Goal: Information Seeking & Learning: Learn about a topic

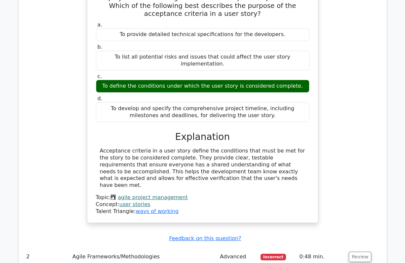
scroll to position [911, 0]
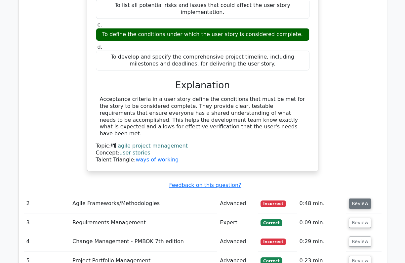
click at [356, 198] on button "Review" at bounding box center [360, 203] width 22 height 10
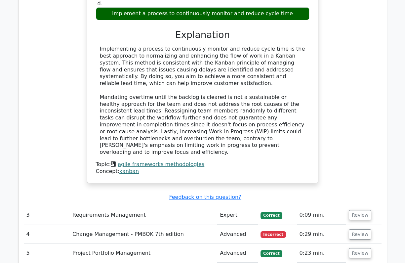
scroll to position [1308, 0]
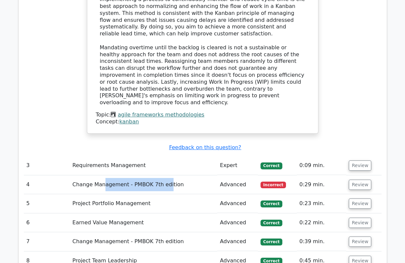
drag, startPoint x: 103, startPoint y: 122, endPoint x: 173, endPoint y: 120, distance: 69.1
click at [172, 175] on td "Change Management - PMBOK 7th edition" at bounding box center [143, 184] width 147 height 19
click at [351, 160] on button "Review" at bounding box center [360, 165] width 22 height 10
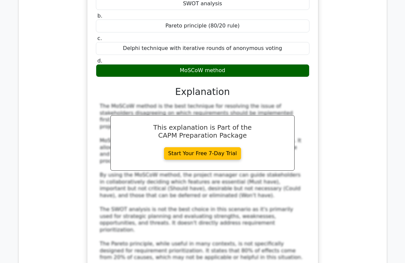
scroll to position [1656, 0]
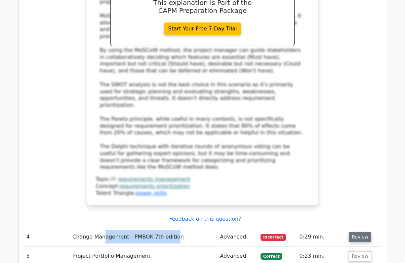
click at [356, 232] on button "Review" at bounding box center [360, 237] width 22 height 10
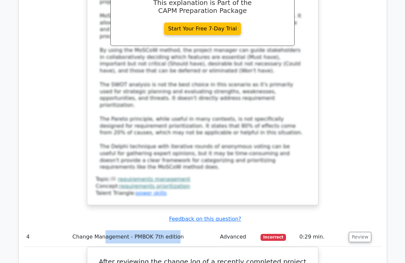
click at [139, 227] on td "Change Management - PMBOK 7th edition" at bounding box center [143, 236] width 147 height 19
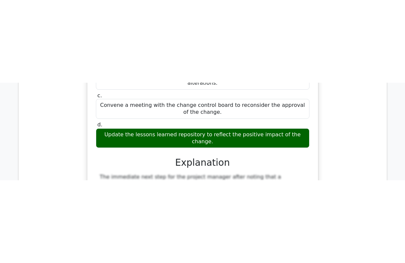
scroll to position [1970, 0]
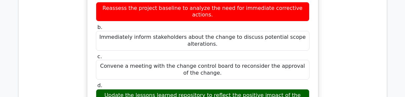
drag, startPoint x: 148, startPoint y: 128, endPoint x: 155, endPoint y: 68, distance: 60.6
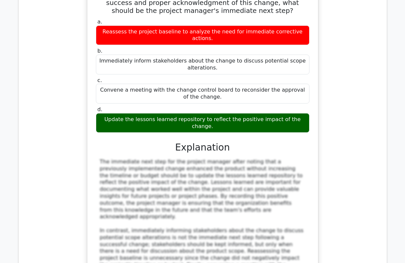
scroll to position [1947, 0]
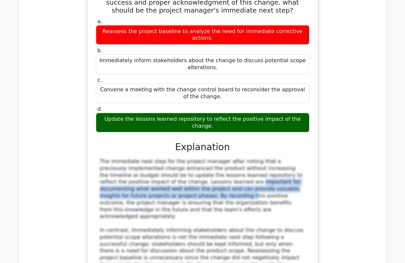
drag, startPoint x: 142, startPoint y: 67, endPoint x: 292, endPoint y: 75, distance: 149.9
click at [292, 158] on div "The immediate next step for the project manager after noting that a previously …" at bounding box center [203, 226] width 206 height 137
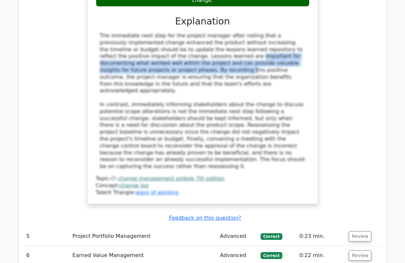
scroll to position [2100, 0]
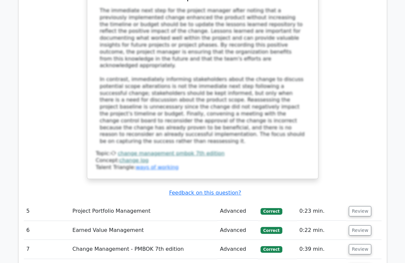
drag, startPoint x: 94, startPoint y: 169, endPoint x: 150, endPoint y: 177, distance: 57.2
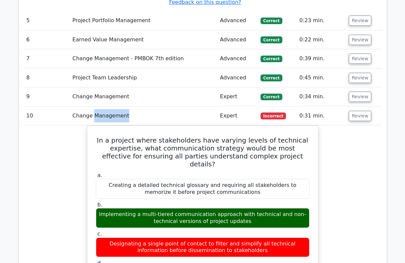
scroll to position [2422, 0]
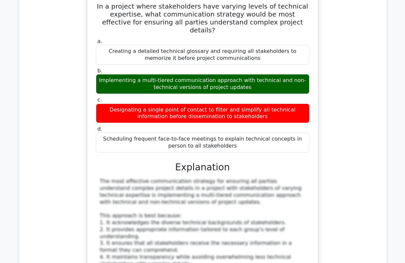
click at [79, 84] on div "In a project where stakeholders have varying levels of technical expertise, wha…" at bounding box center [203, 214] width 358 height 442
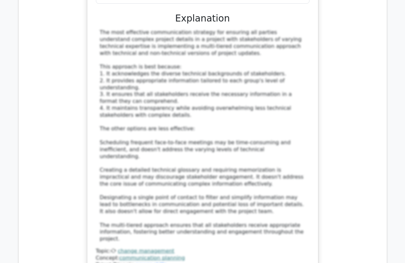
scroll to position [2754, 0]
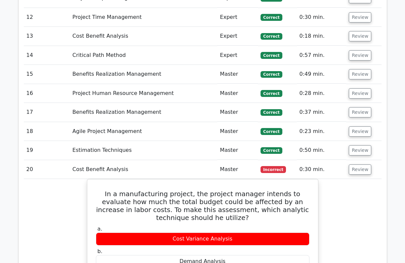
scroll to position [2872, 0]
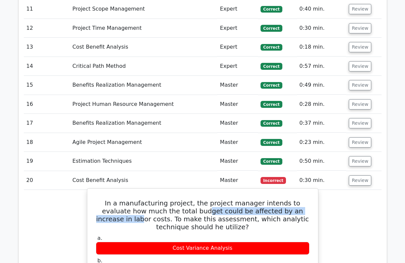
drag, startPoint x: 151, startPoint y: 39, endPoint x: 277, endPoint y: 34, distance: 125.7
click at [277, 199] on h5 "In a manufacturing project, the project manager intends to evaluate how much th…" at bounding box center [202, 215] width 215 height 32
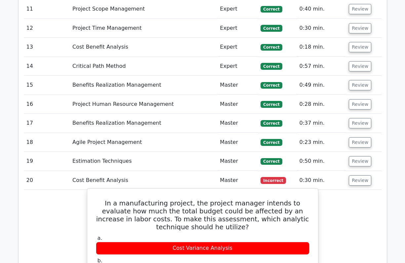
click at [245, 199] on h5 "In a manufacturing project, the project manager intends to evaluate how much th…" at bounding box center [202, 215] width 215 height 32
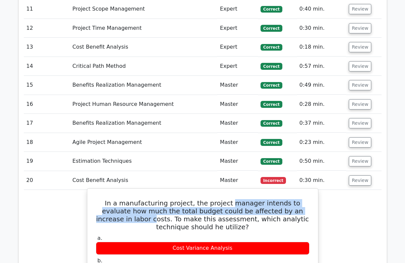
drag, startPoint x: 210, startPoint y: 31, endPoint x: 286, endPoint y: 35, distance: 75.5
click at [286, 199] on h5 "In a manufacturing project, the project manager intends to evaluate how much th…" at bounding box center [202, 215] width 215 height 32
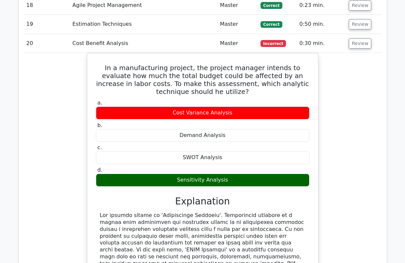
scroll to position [3018, 0]
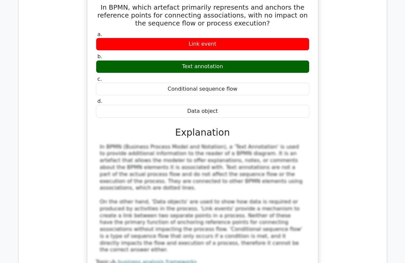
scroll to position [3462, 0]
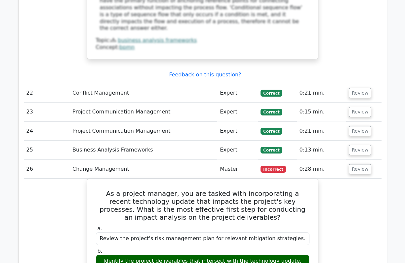
scroll to position [3852, 0]
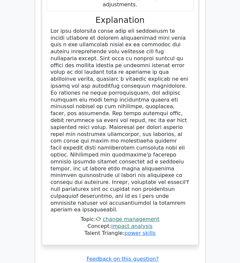
scroll to position [4723, 0]
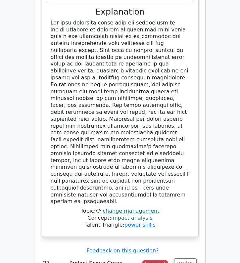
drag, startPoint x: 79, startPoint y: 76, endPoint x: 142, endPoint y: 110, distance: 71.6
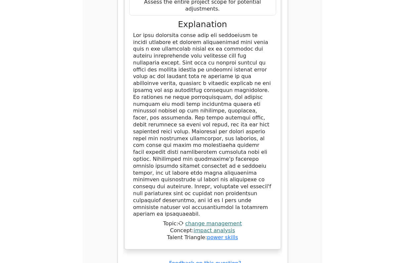
scroll to position [4352, 0]
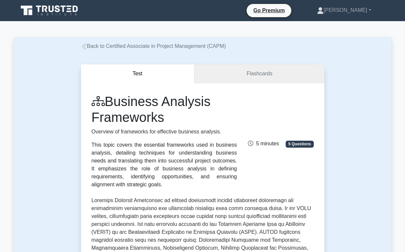
click at [259, 78] on link "Flashcards" at bounding box center [259, 73] width 130 height 19
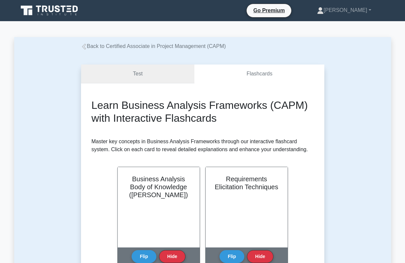
click at [134, 73] on link "Test" at bounding box center [138, 73] width 114 height 19
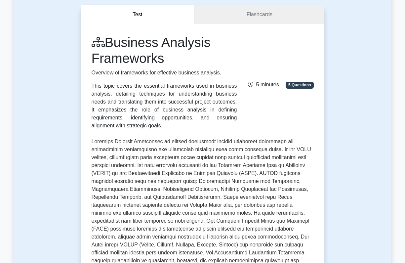
scroll to position [70, 0]
